Goal: Transaction & Acquisition: Purchase product/service

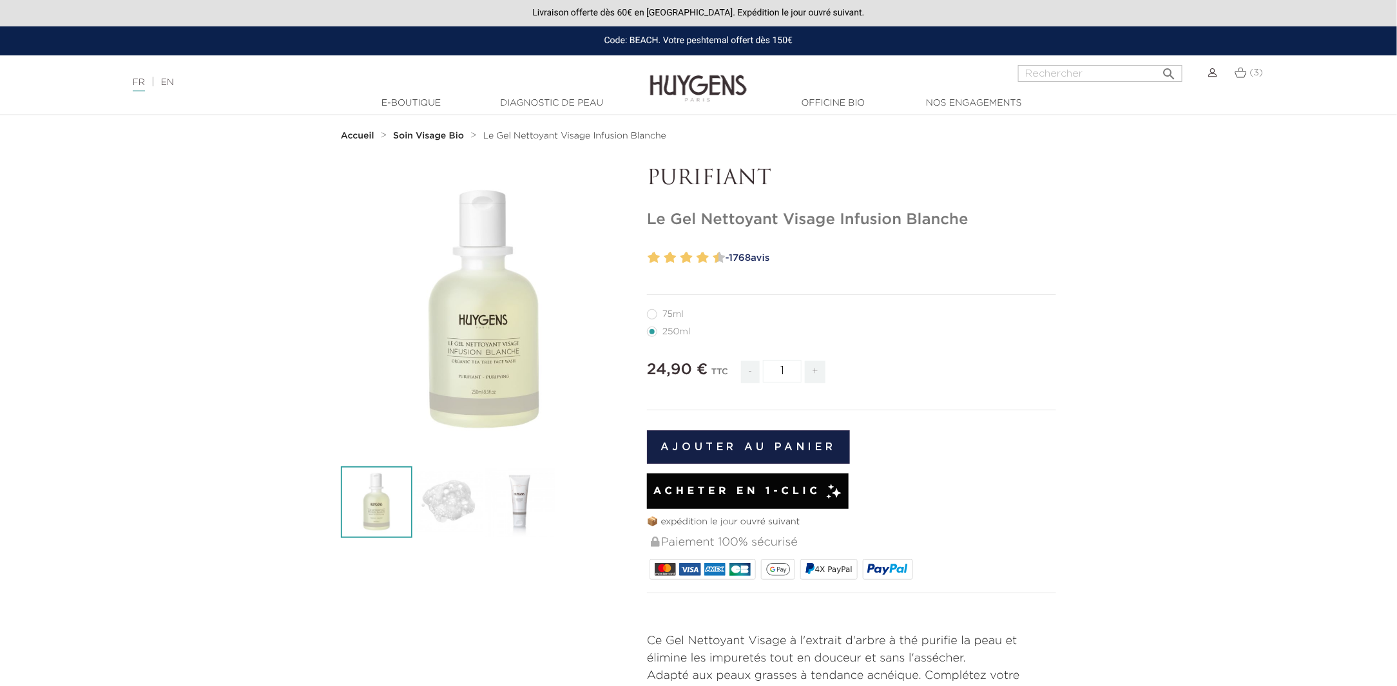
click at [655, 314] on label11"] "75ml" at bounding box center [673, 314] width 52 height 10
radio input "true"
click at [653, 331] on label1"] "250ml" at bounding box center [676, 332] width 59 height 10
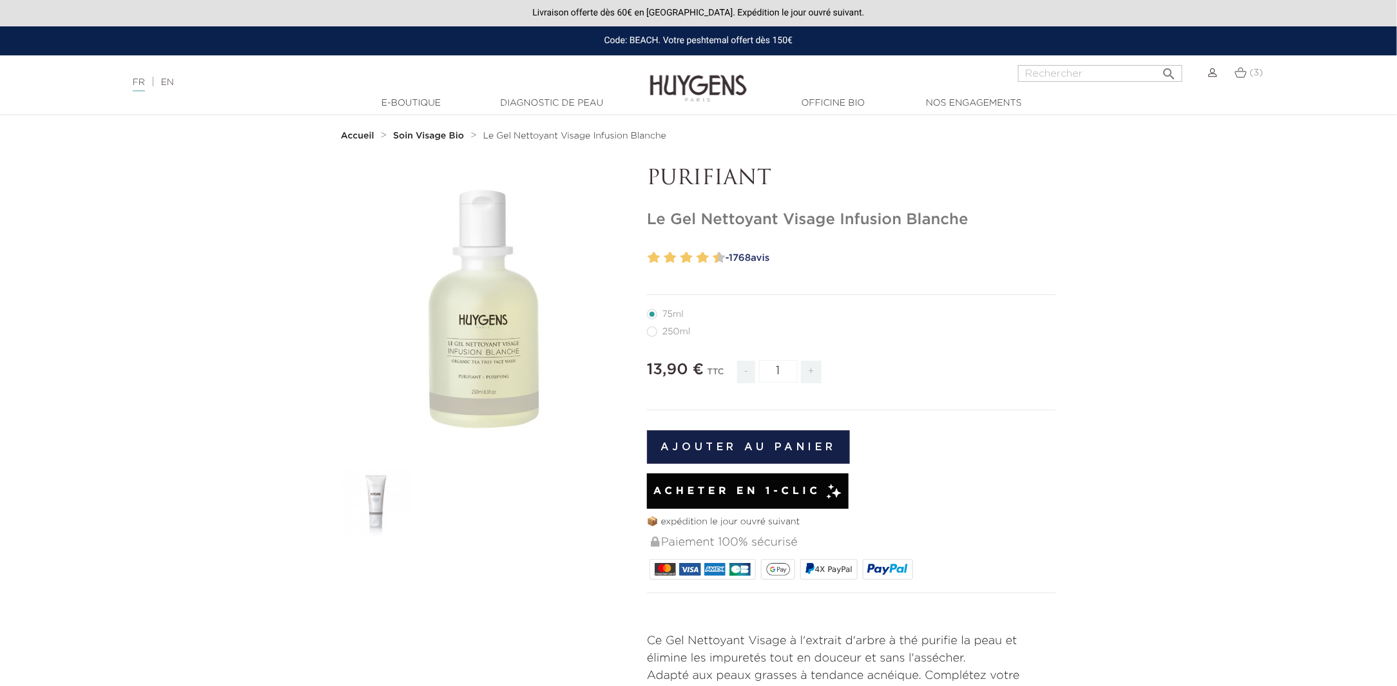
radio input "true"
